Goal: Book appointment/travel/reservation

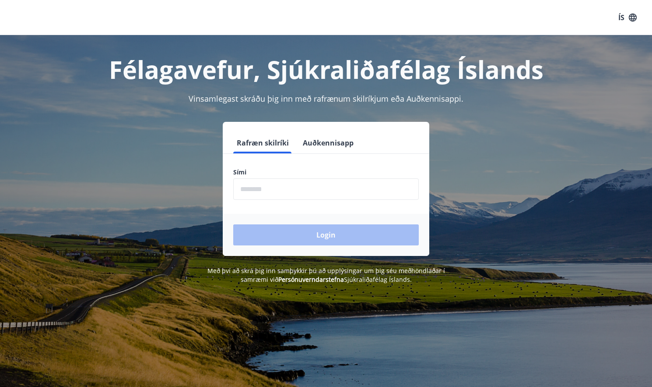
click at [284, 185] on input "phone" at bounding box center [326, 188] width 186 height 21
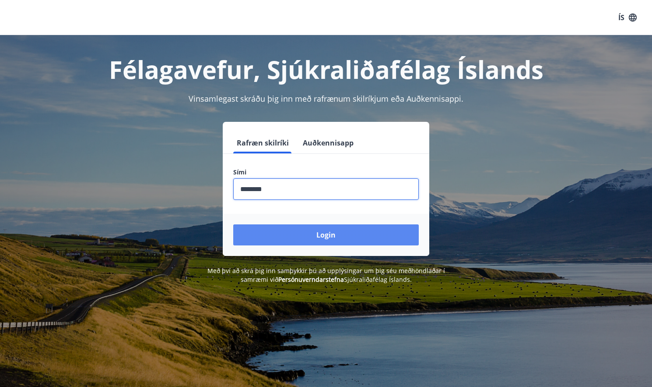
type input "********"
click at [348, 237] on button "Login" at bounding box center [326, 234] width 186 height 21
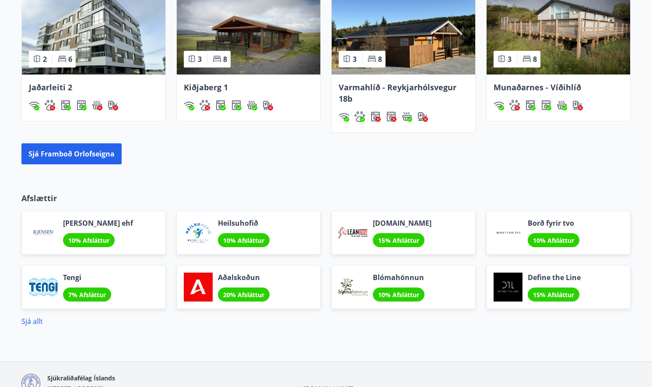
scroll to position [744, 0]
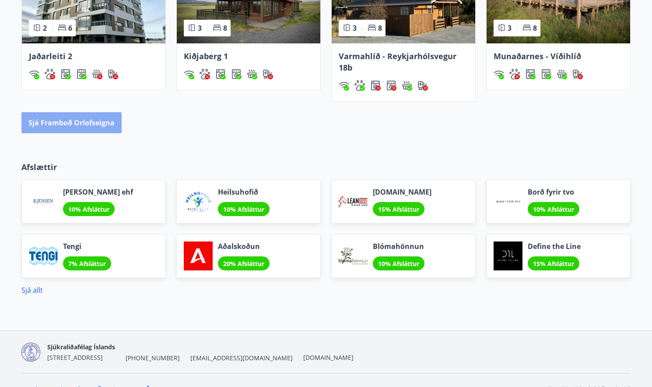
click at [69, 123] on button "Sjá framboð orlofseigna" at bounding box center [71, 122] width 100 height 21
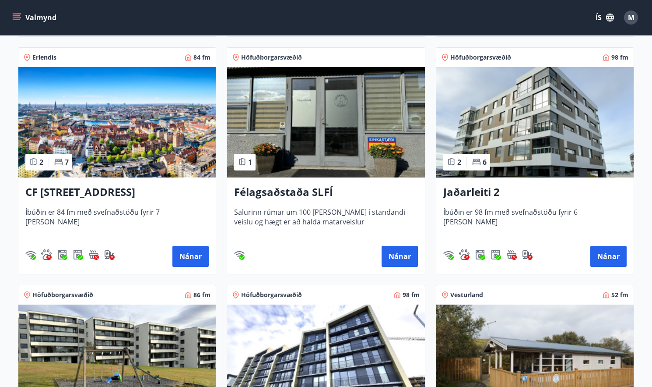
scroll to position [306, 0]
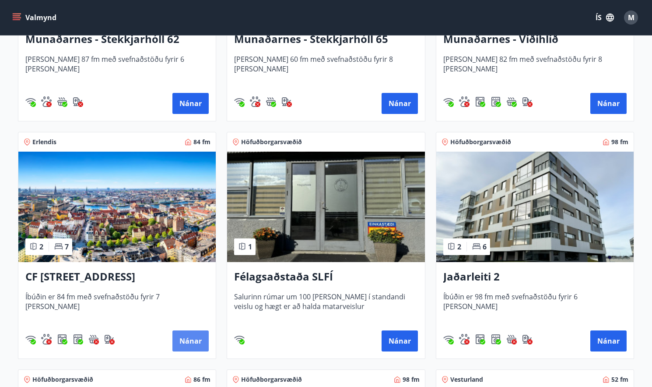
click at [198, 341] on button "Nánar" at bounding box center [190, 340] width 36 height 21
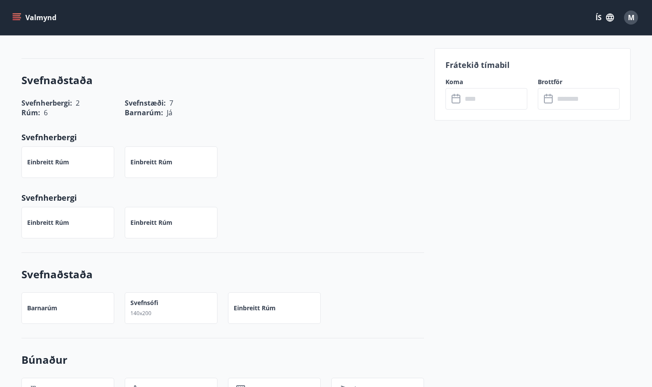
scroll to position [525, 0]
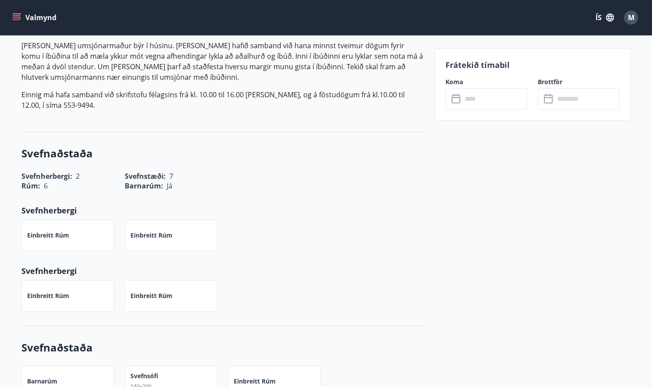
click at [459, 99] on icon at bounding box center [457, 99] width 11 height 11
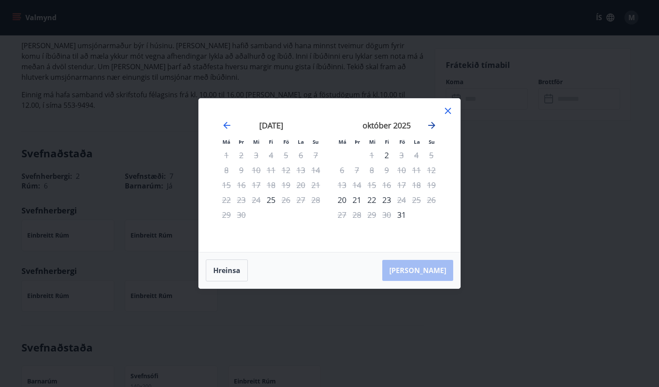
click at [434, 123] on icon "Move forward to switch to the next month." at bounding box center [431, 125] width 11 height 11
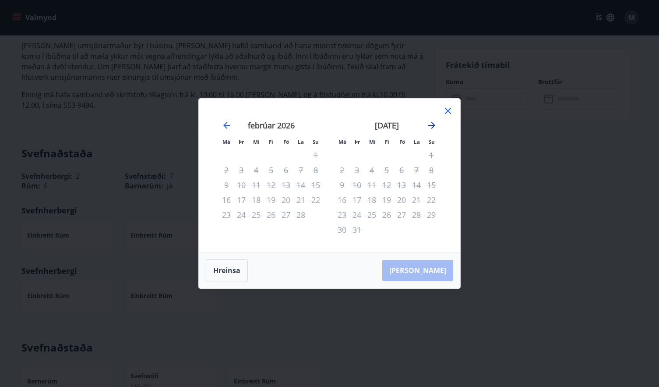
click at [434, 123] on icon "Move forward to switch to the next month." at bounding box center [431, 125] width 11 height 11
click at [403, 169] on div "10" at bounding box center [401, 169] width 15 height 15
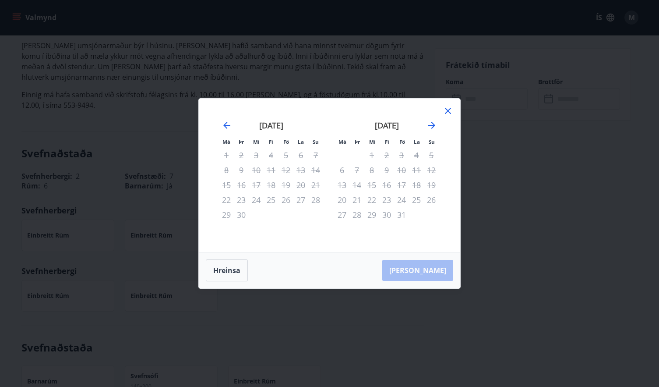
click at [403, 155] on div "3" at bounding box center [401, 155] width 15 height 15
click at [431, 123] on icon "Move forward to switch to the next month." at bounding box center [431, 125] width 11 height 11
click at [228, 273] on button "Hreinsa" at bounding box center [227, 270] width 42 height 22
click at [435, 266] on div "[PERSON_NAME]" at bounding box center [329, 270] width 261 height 36
click at [448, 111] on icon at bounding box center [447, 110] width 1 height 1
